Goal: Information Seeking & Learning: Understand process/instructions

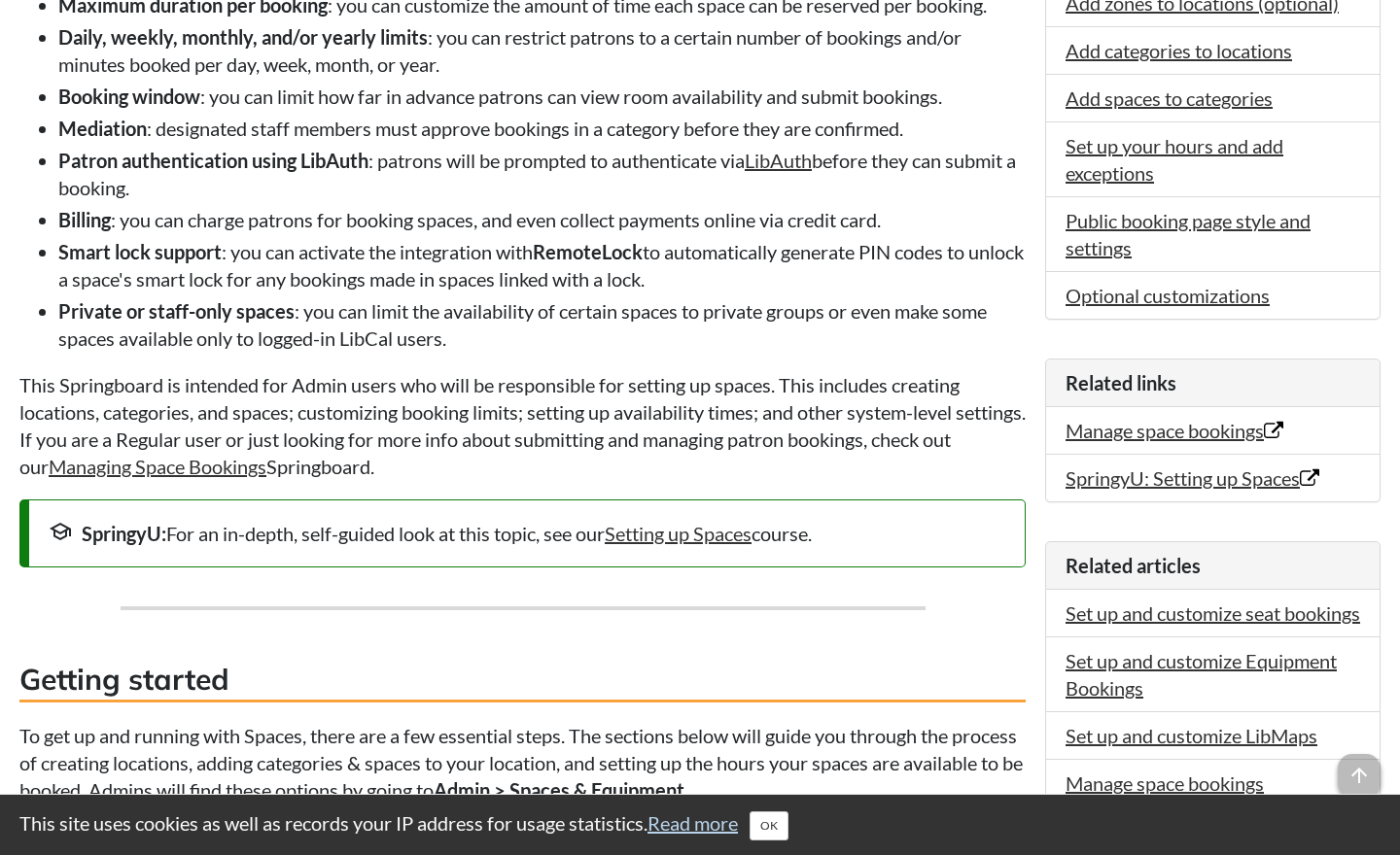
scroll to position [680, 0]
click at [1165, 298] on link "Optional customizations" at bounding box center [1167, 295] width 204 height 24
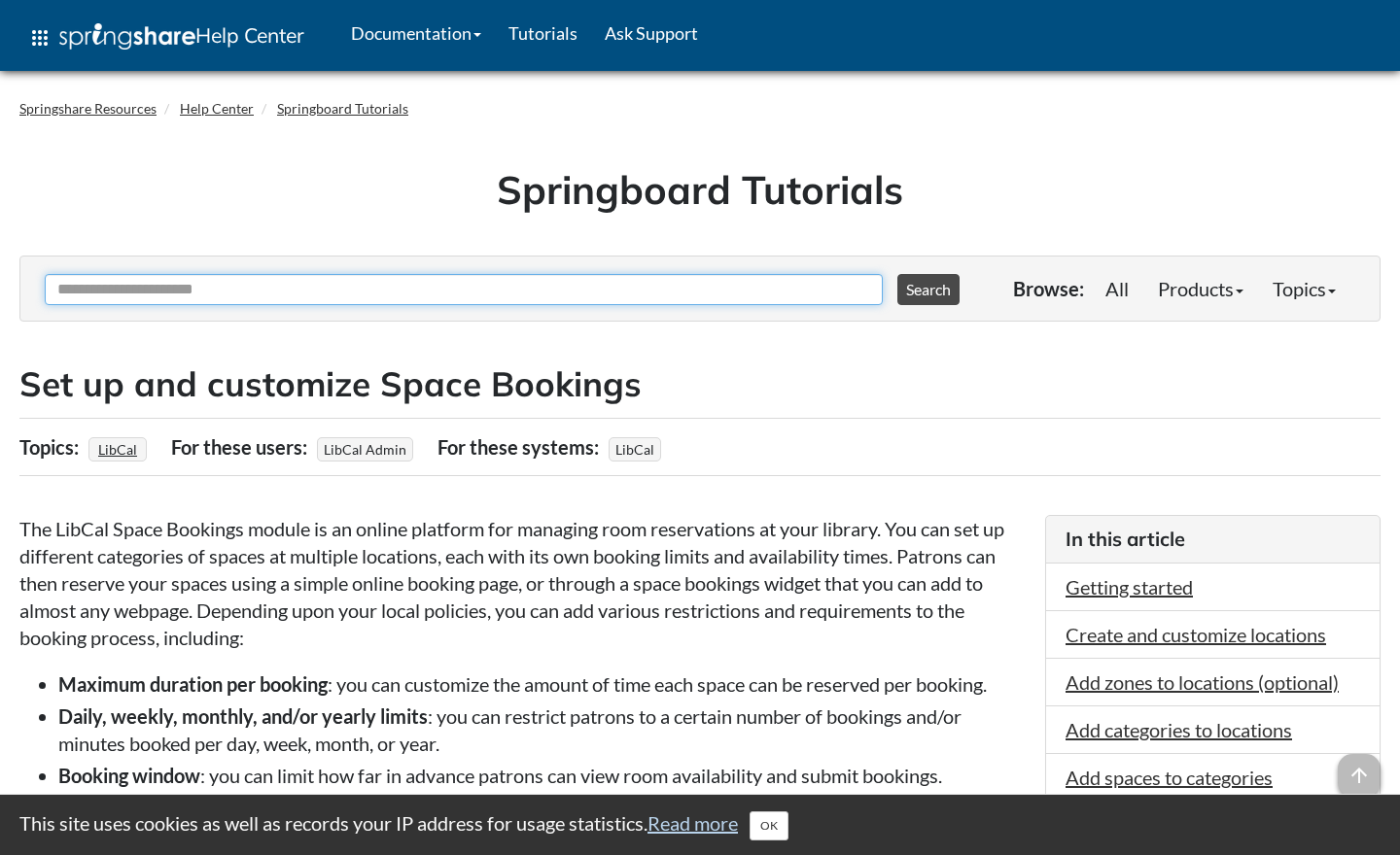
click at [750, 297] on input "Ask Another Question" at bounding box center [463, 289] width 839 height 31
type input "**********"
click at [897, 274] on button "Search" at bounding box center [928, 289] width 62 height 31
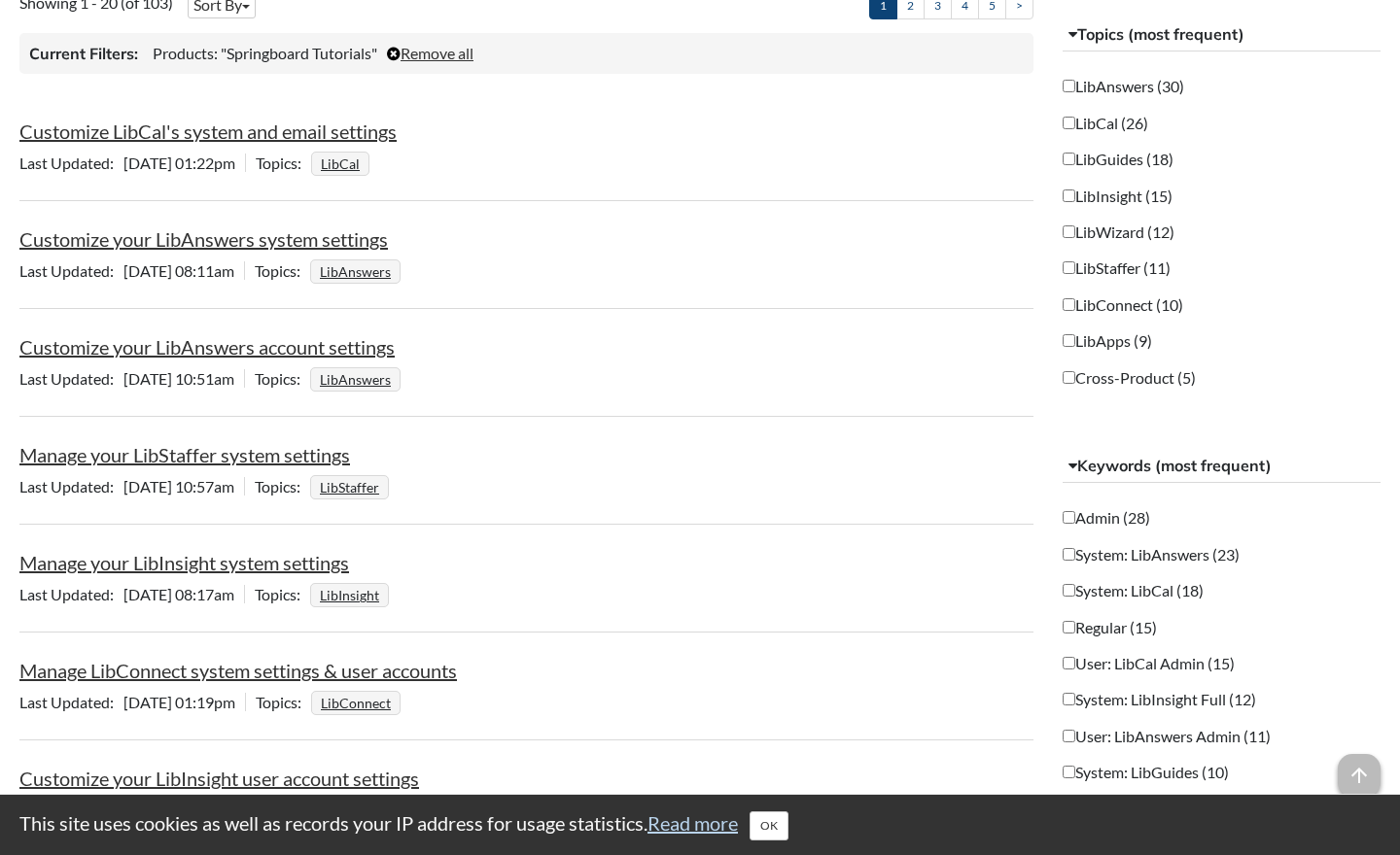
scroll to position [486, 0]
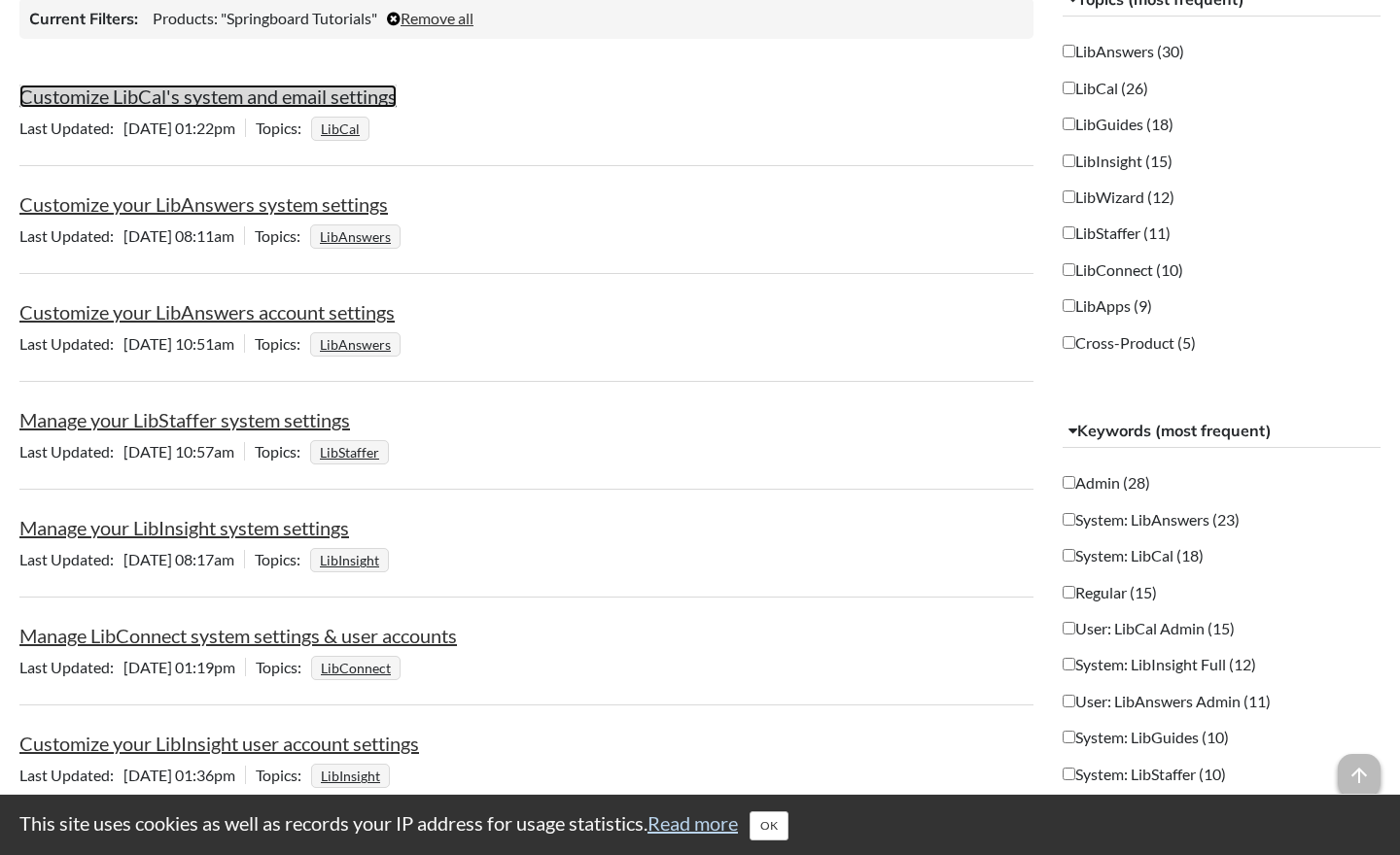
click at [180, 100] on link "Customize LibCal's system and email settings" at bounding box center [208, 96] width 377 height 24
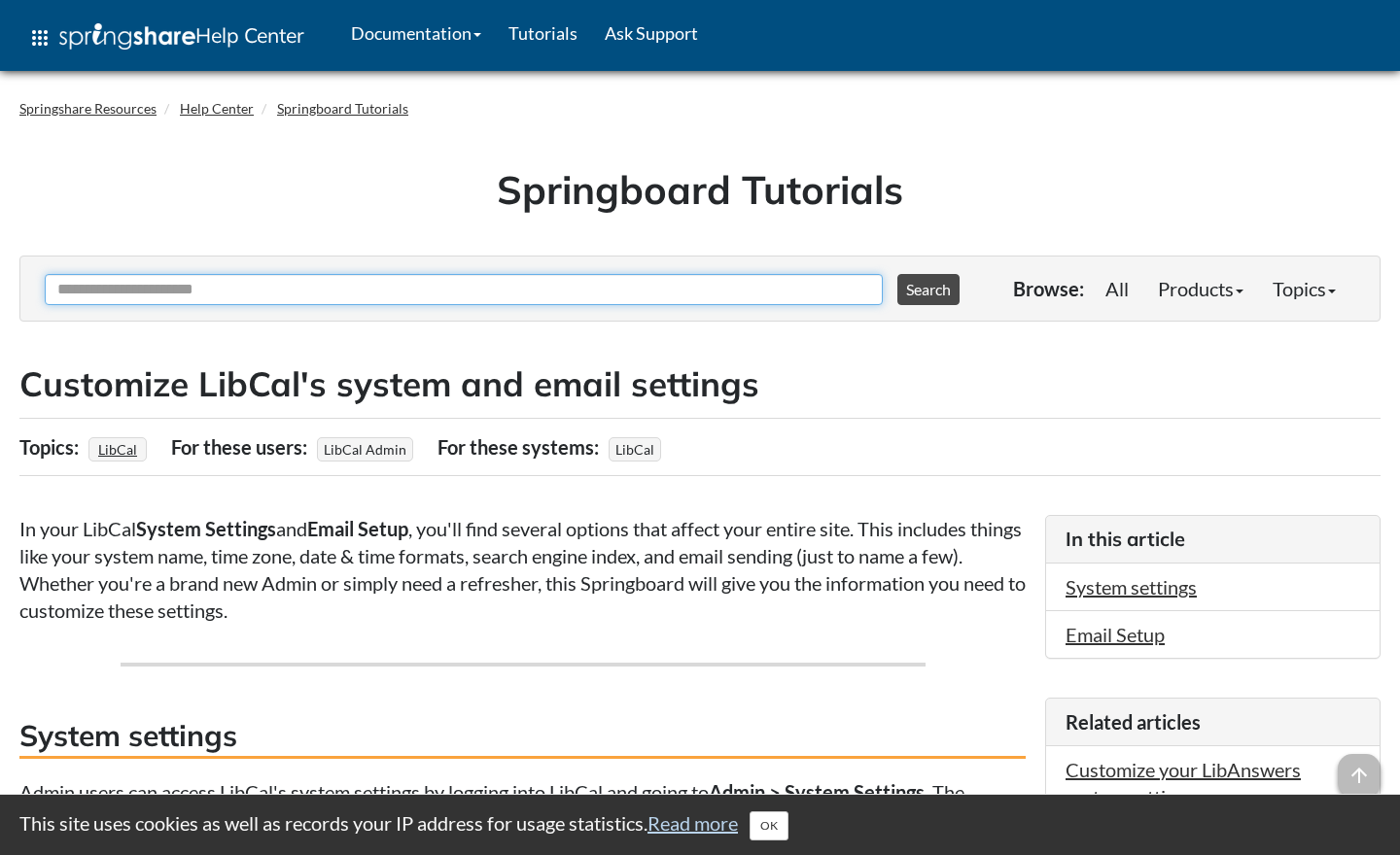
click at [169, 293] on input "Ask Another Question" at bounding box center [463, 289] width 839 height 31
type input "**********"
click at [897, 274] on button "Search" at bounding box center [928, 289] width 62 height 31
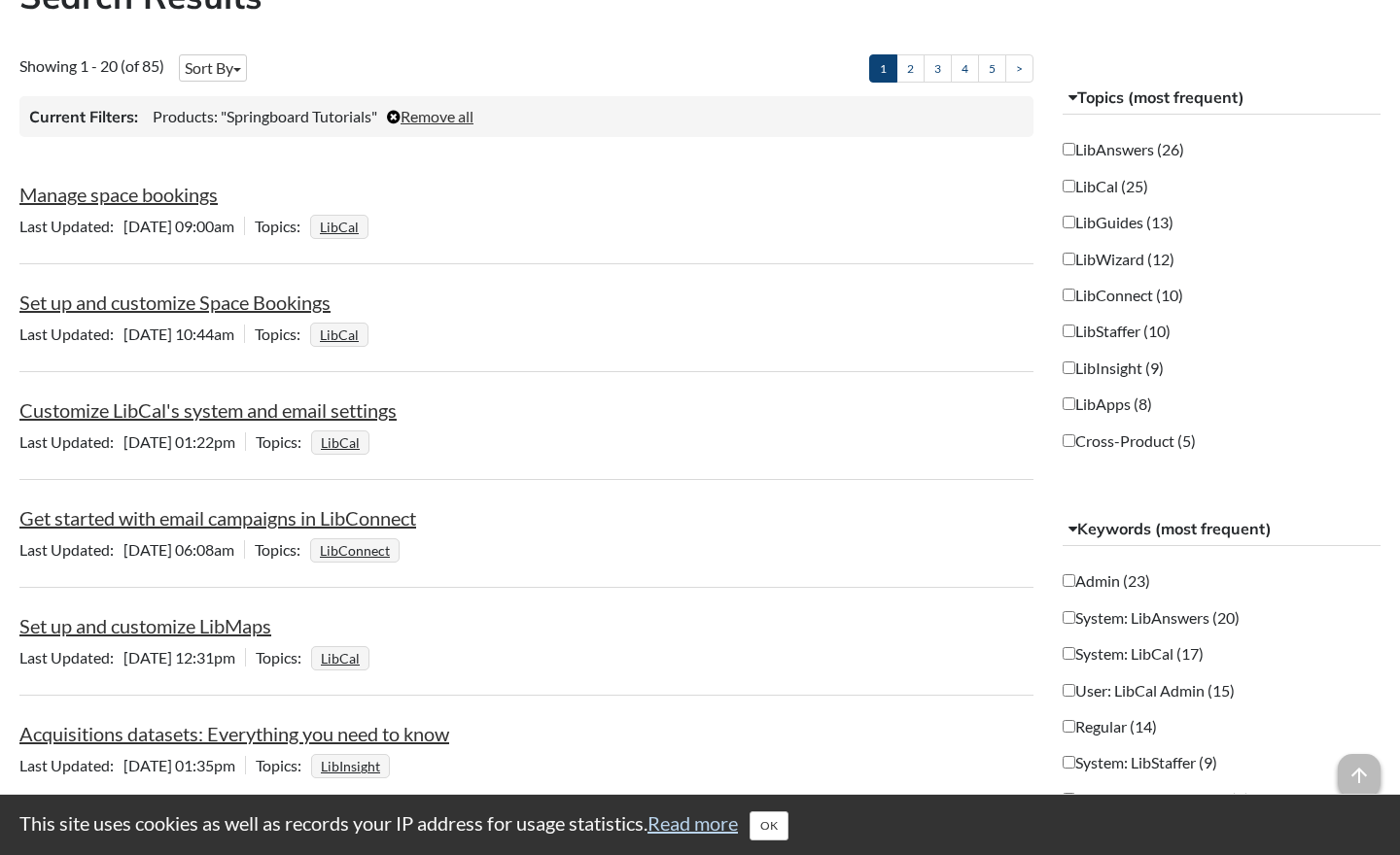
scroll to position [389, 0]
click at [146, 302] on link "Set up and customize Space Bookings" at bounding box center [175, 302] width 311 height 24
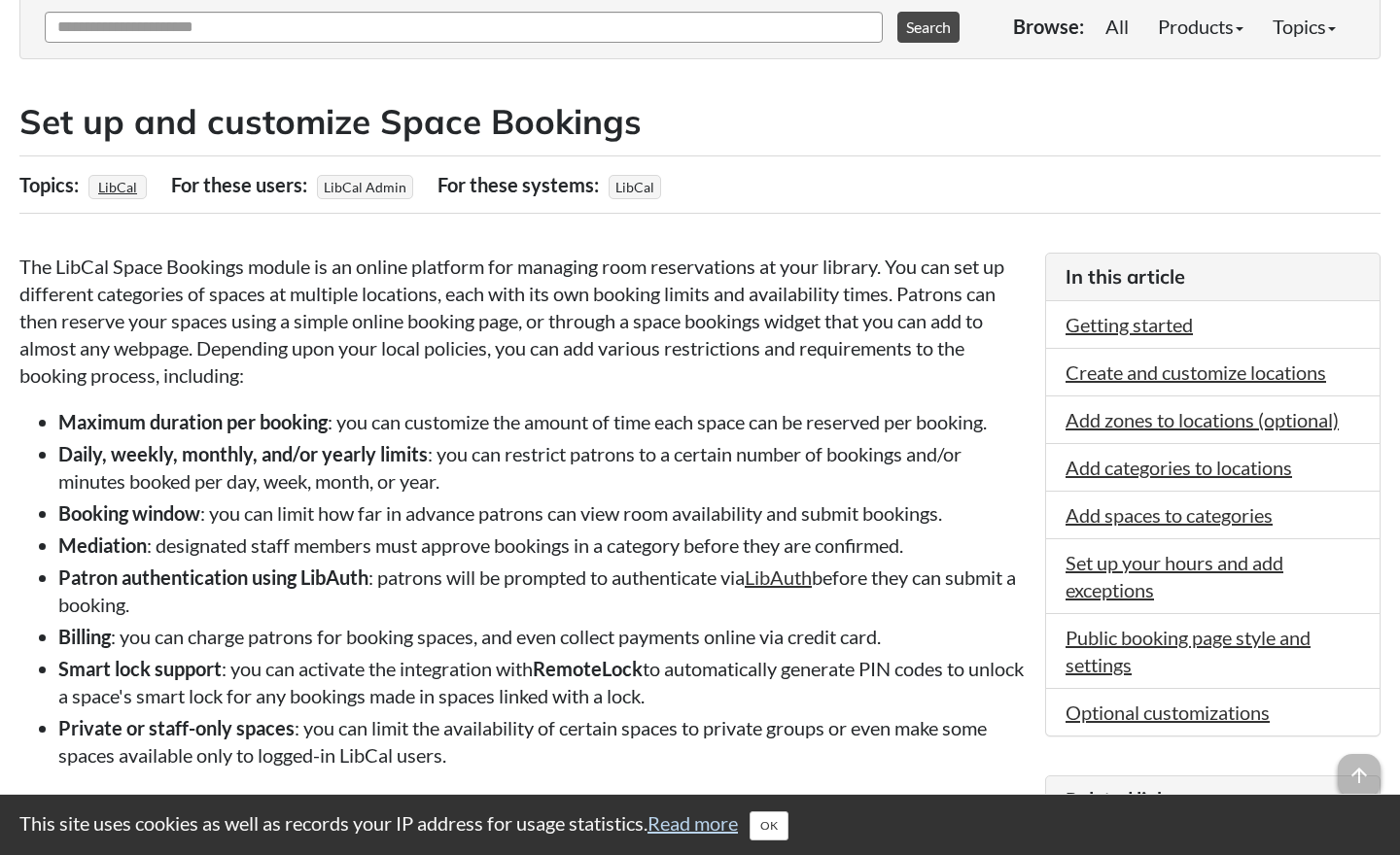
scroll to position [292, 0]
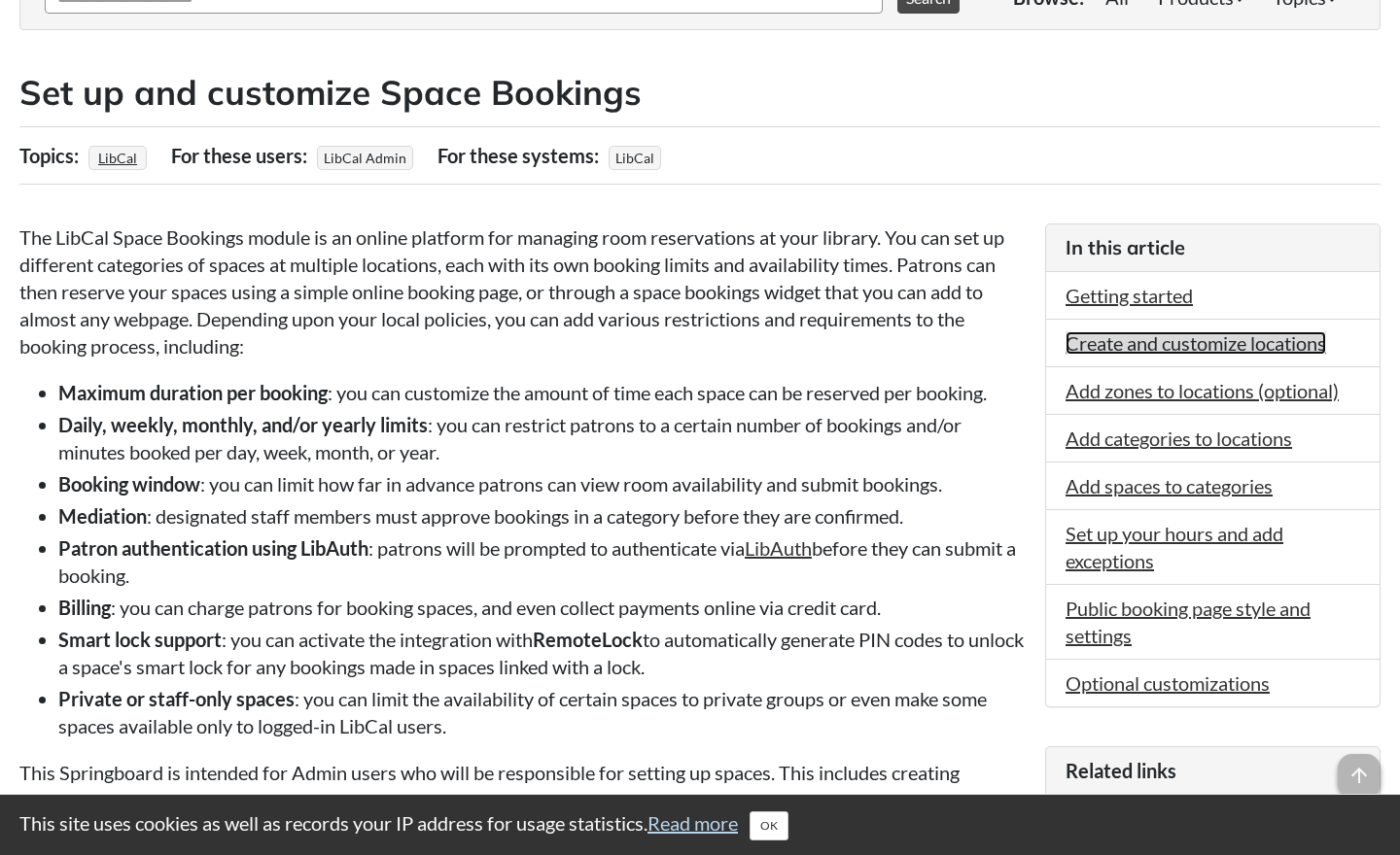
click at [1088, 349] on link "Create and customize locations" at bounding box center [1195, 343] width 260 height 24
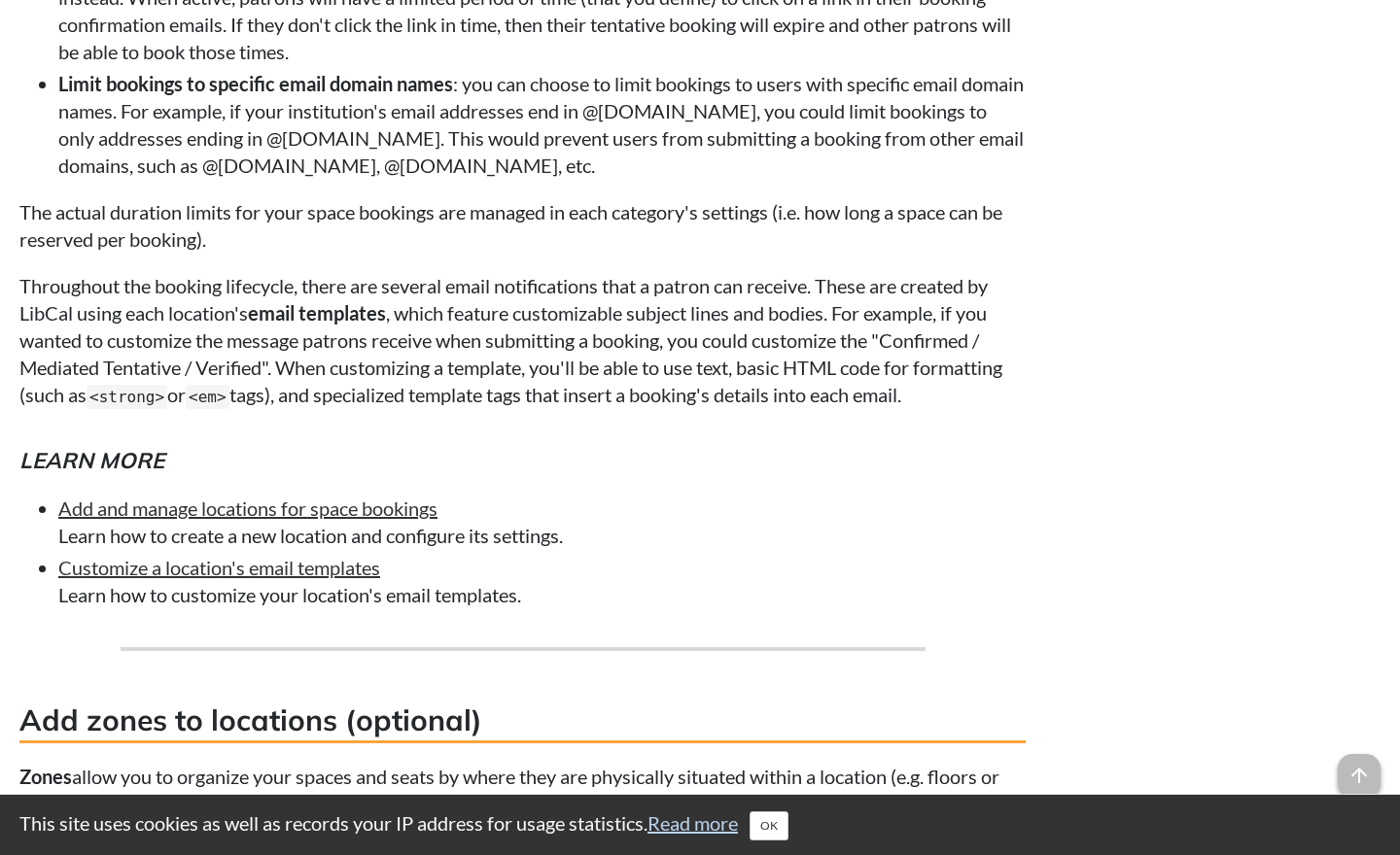
scroll to position [2914, 0]
click at [298, 566] on link "Customize a location's email templates" at bounding box center [219, 567] width 322 height 24
